Goal: Information Seeking & Learning: Learn about a topic

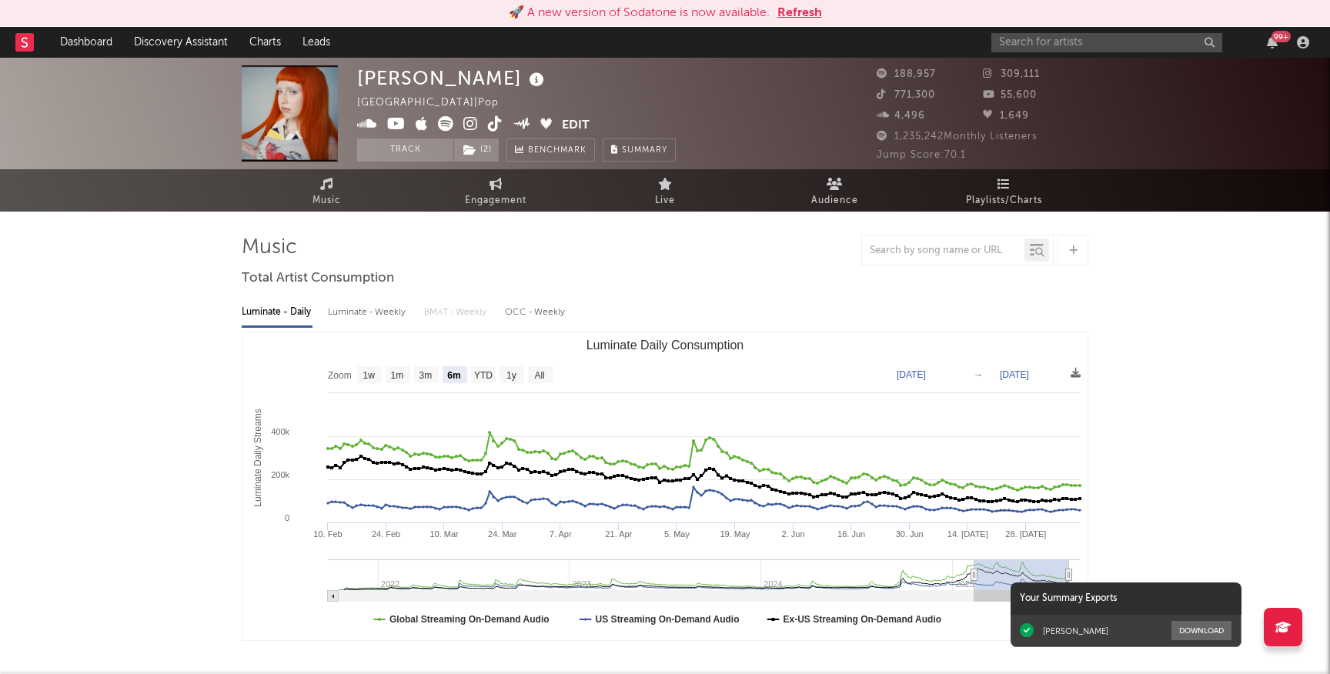
select select "6m"
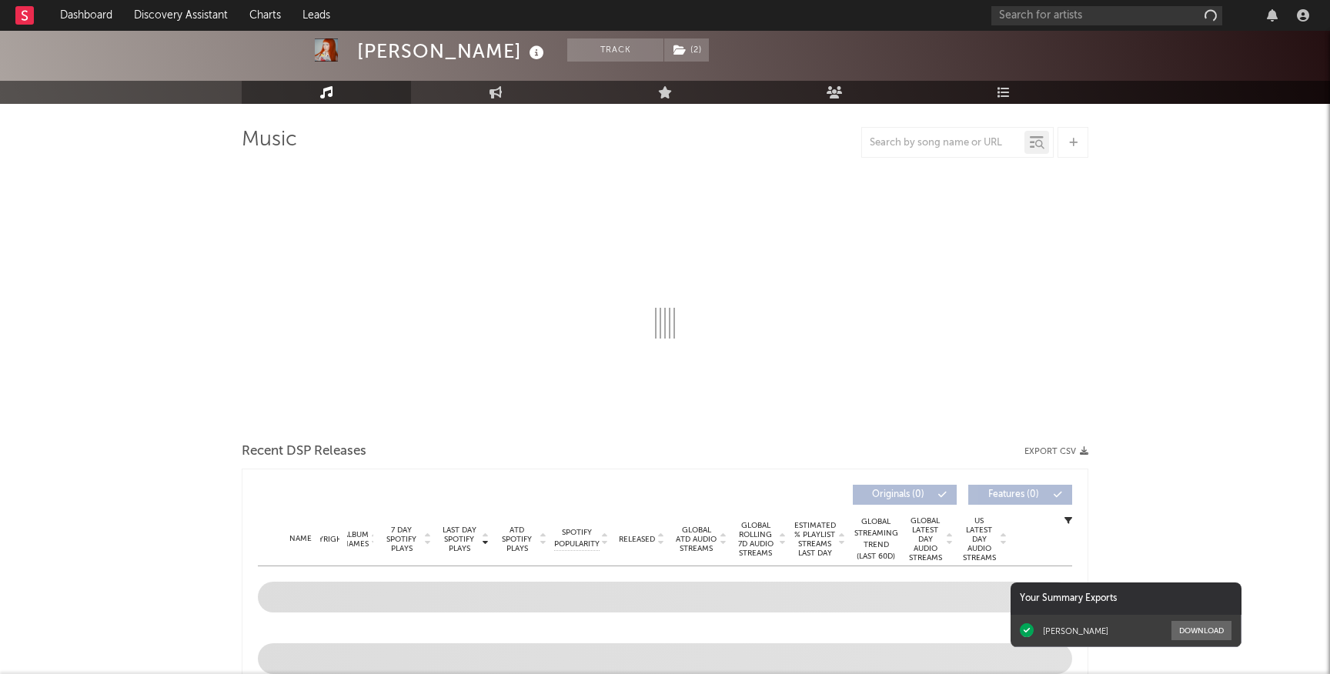
scroll to position [89, 0]
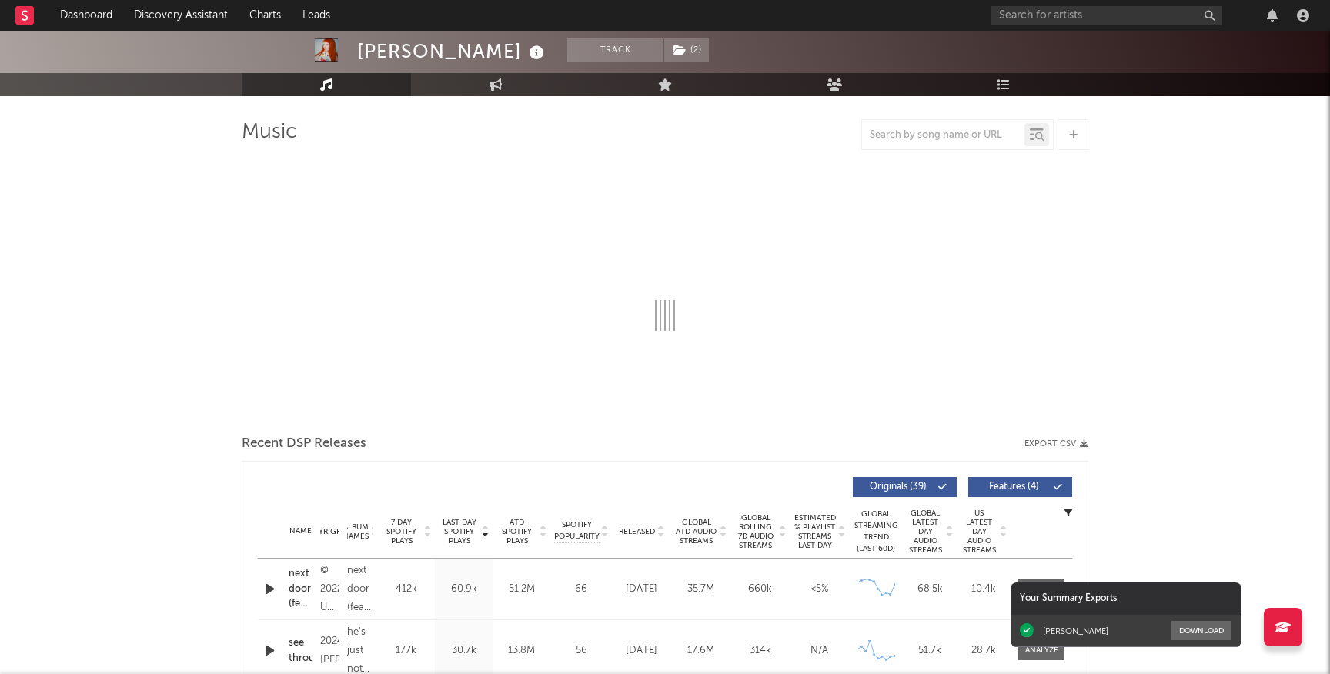
select select "6m"
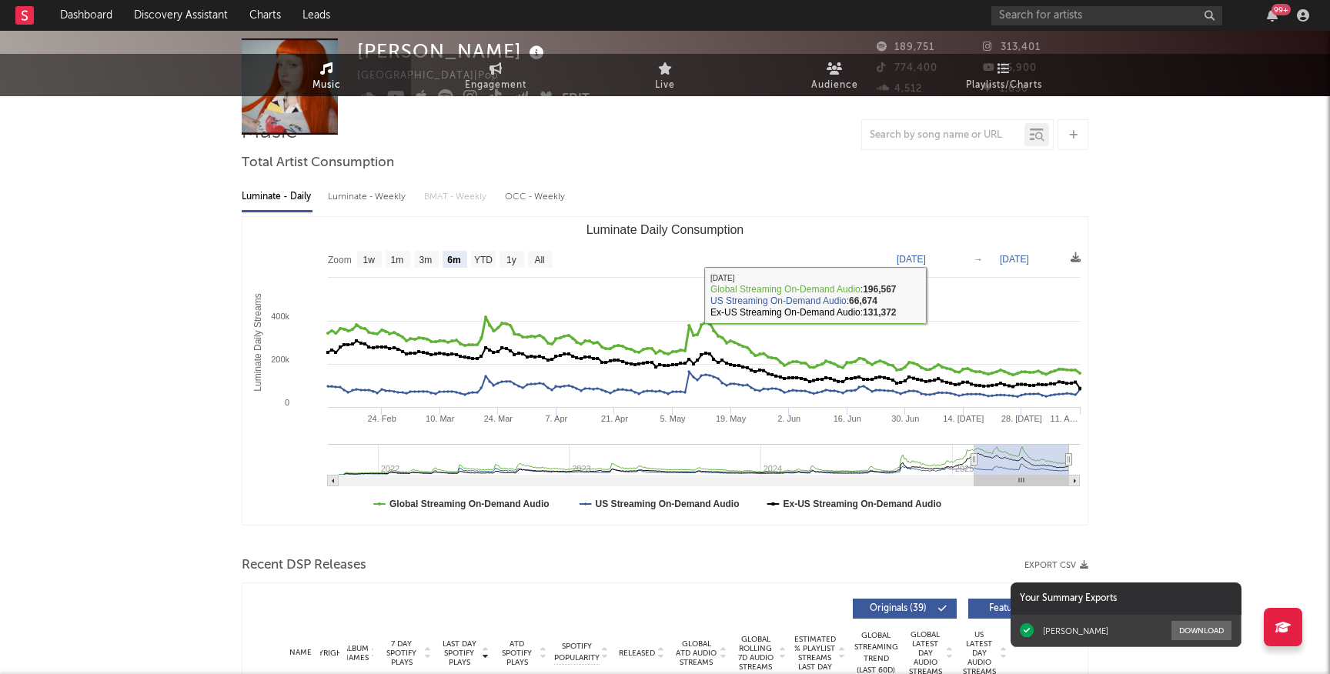
scroll to position [0, 0]
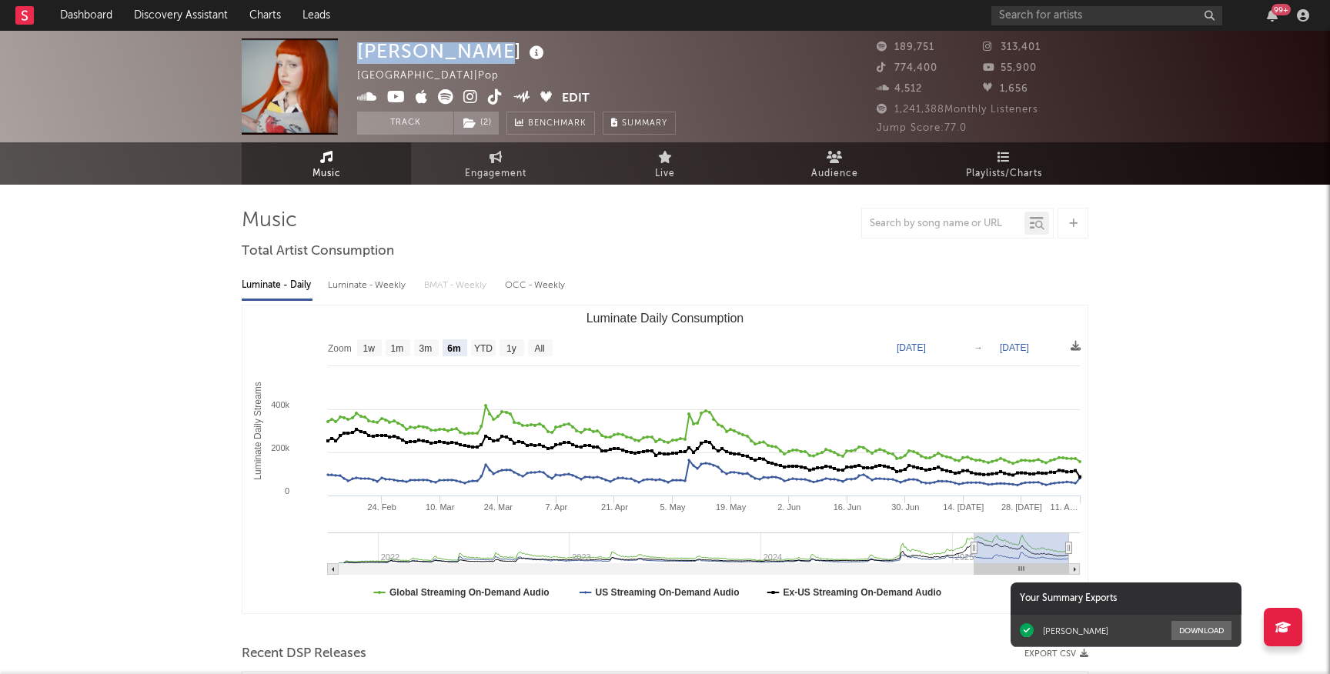
drag, startPoint x: 359, startPoint y: 51, endPoint x: 482, endPoint y: 50, distance: 123.2
click at [486, 50] on div "[PERSON_NAME]" at bounding box center [452, 50] width 191 height 25
copy div "[PERSON_NAME]"
click at [1040, 22] on input "text" at bounding box center [1106, 15] width 231 height 19
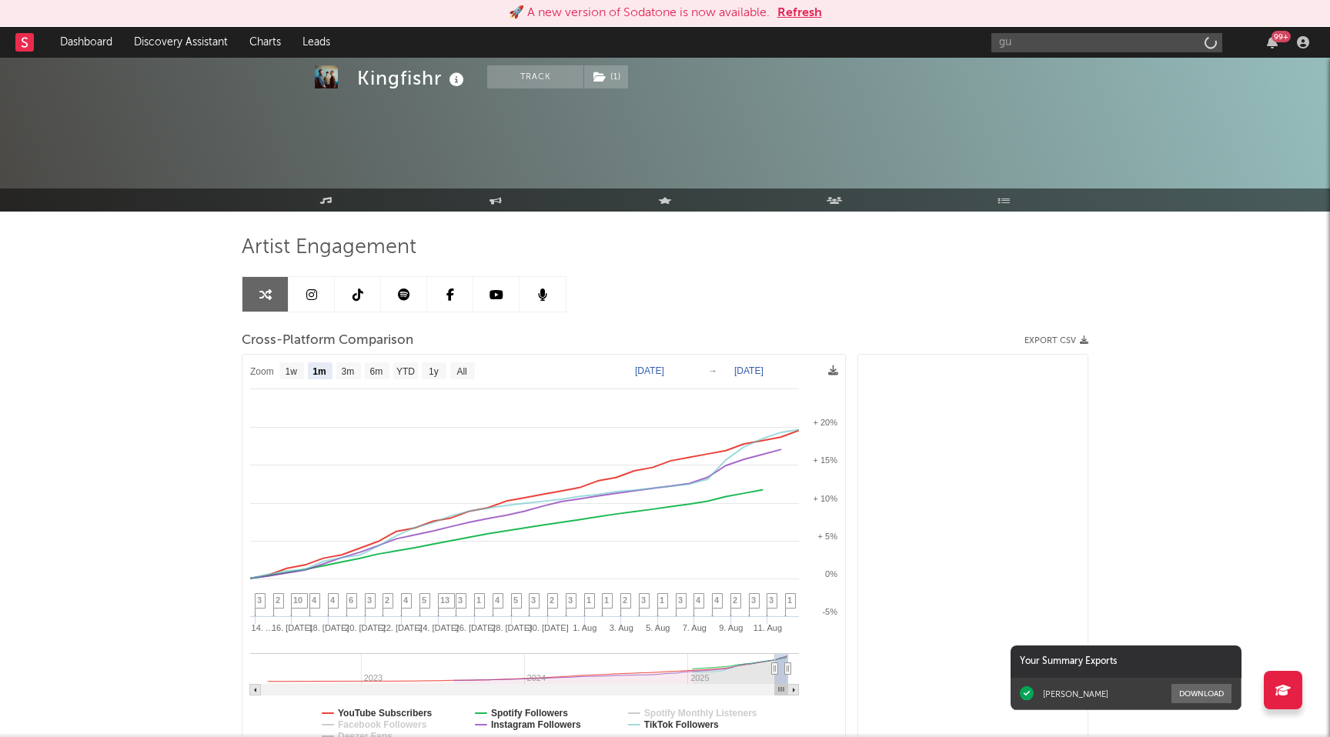
select select "1m"
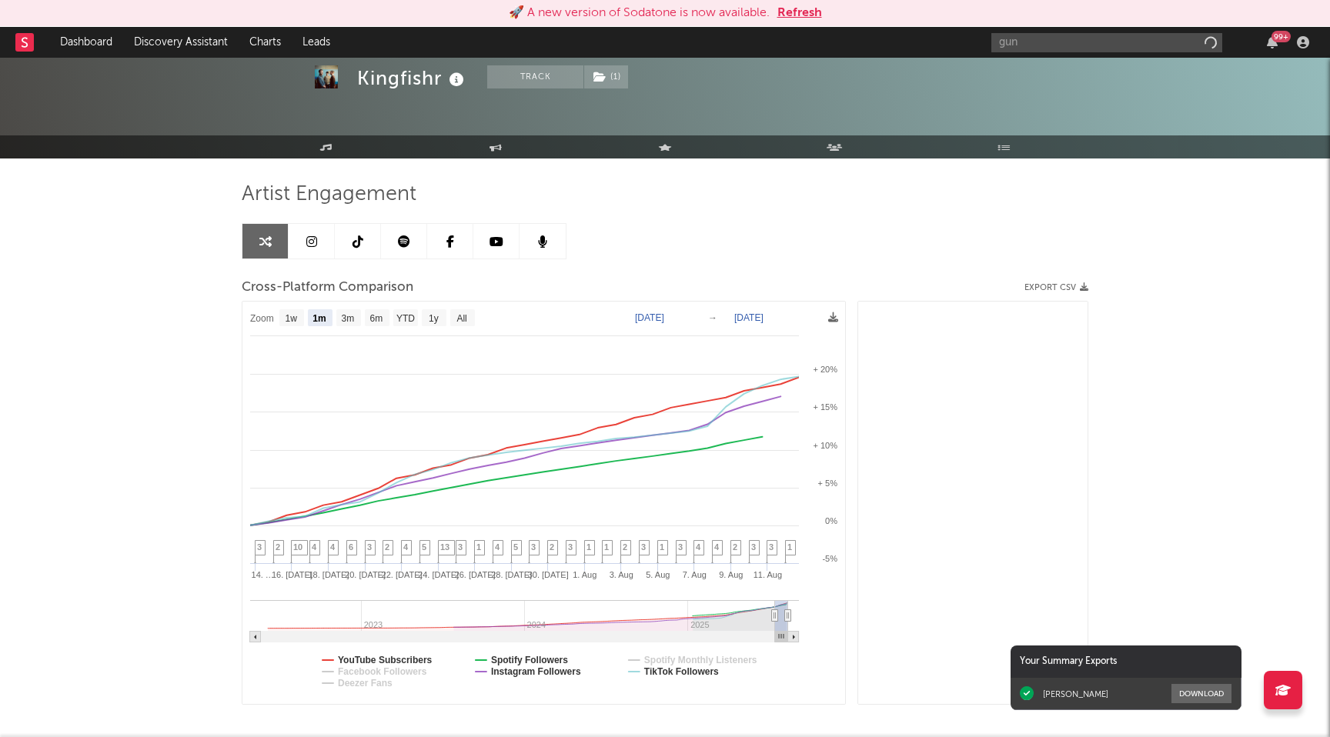
scroll to position [573, 0]
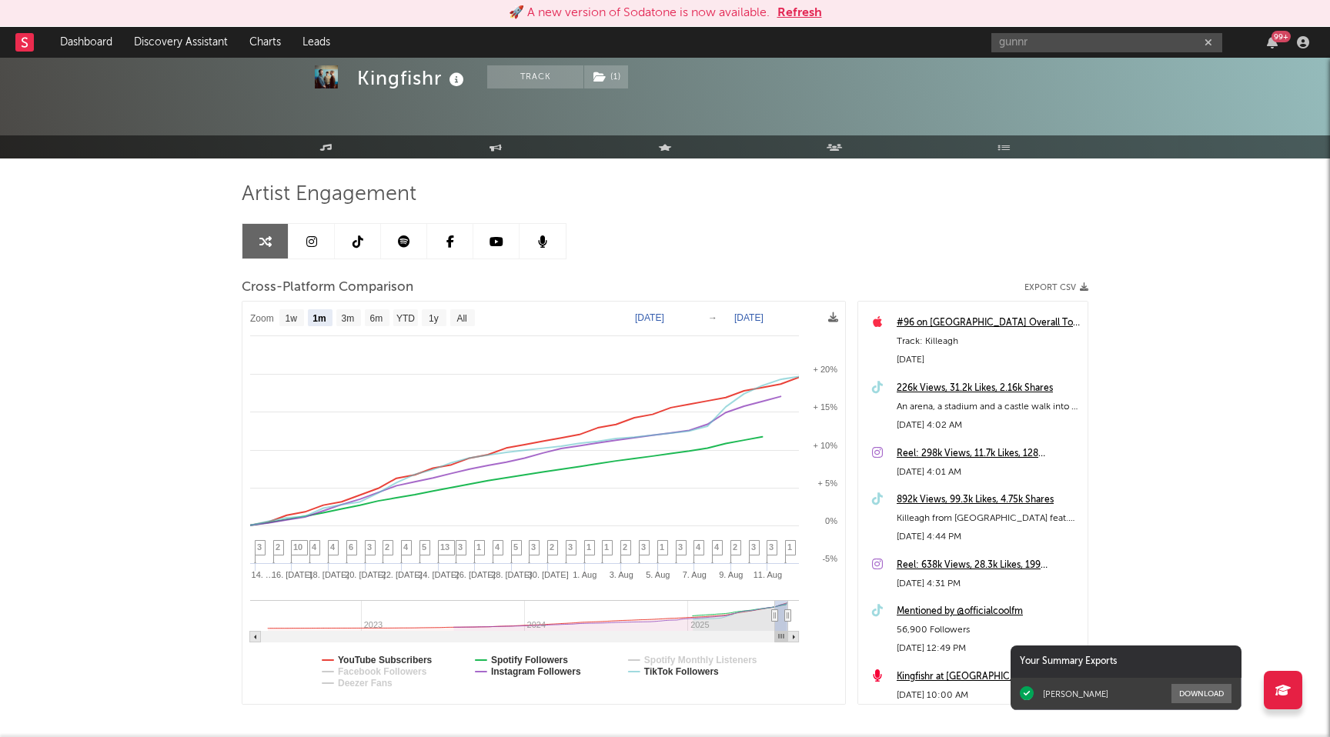
click at [1073, 40] on input "gunnr" at bounding box center [1106, 42] width 231 height 19
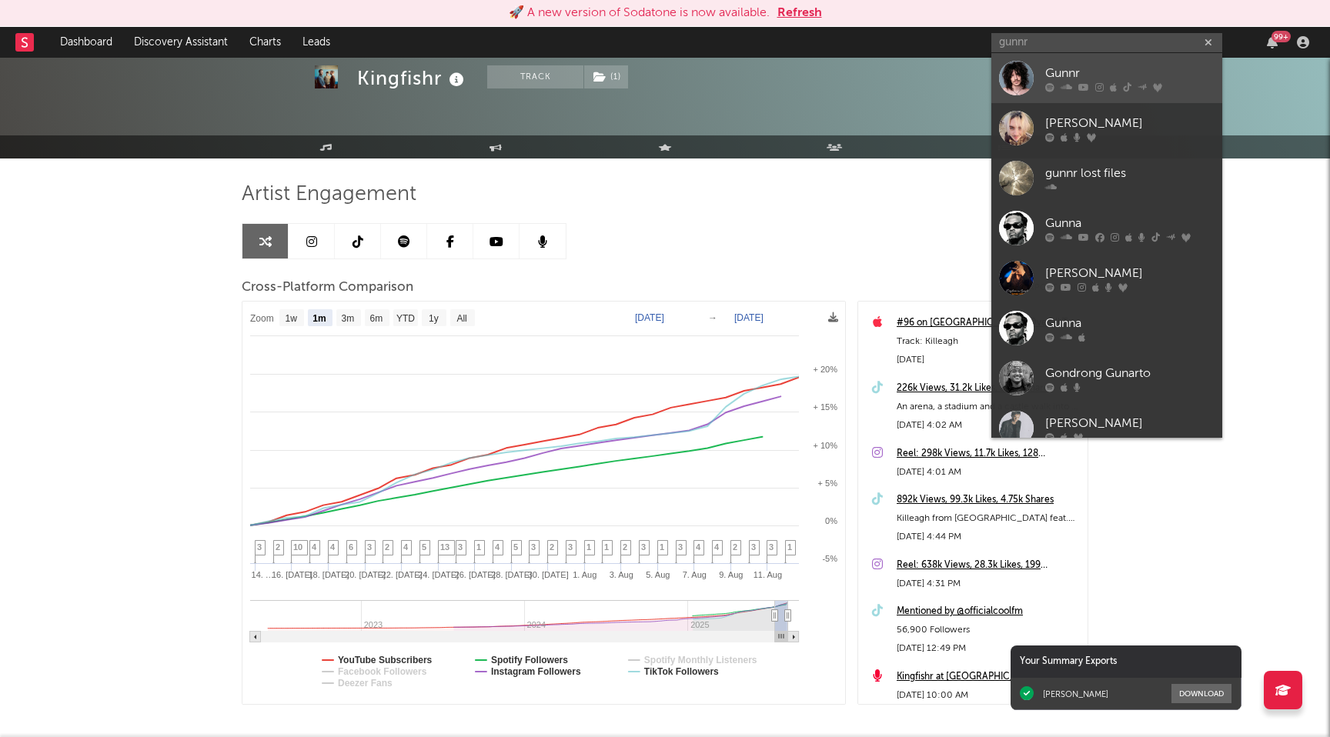
type input "gunnr"
click at [1079, 85] on icon at bounding box center [1083, 86] width 11 height 9
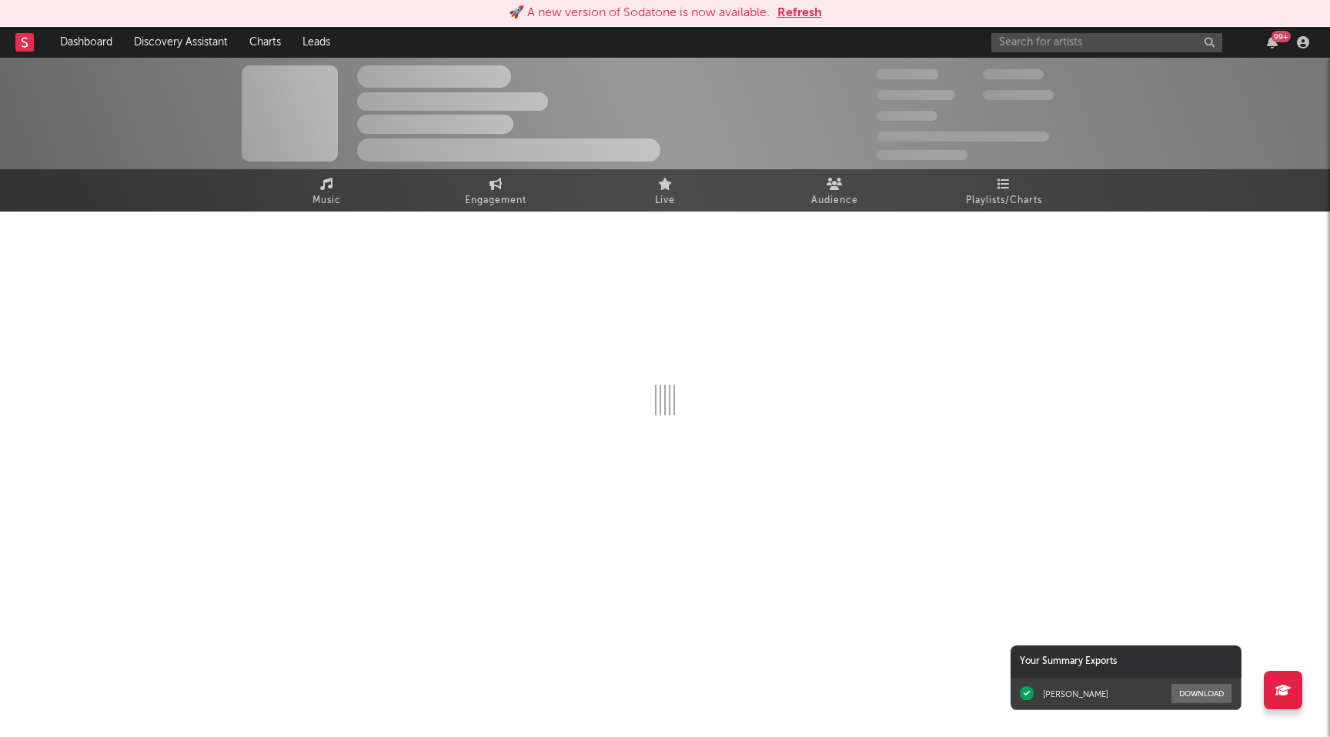
select select "6m"
